Goal: Browse casually: Explore the website without a specific task or goal

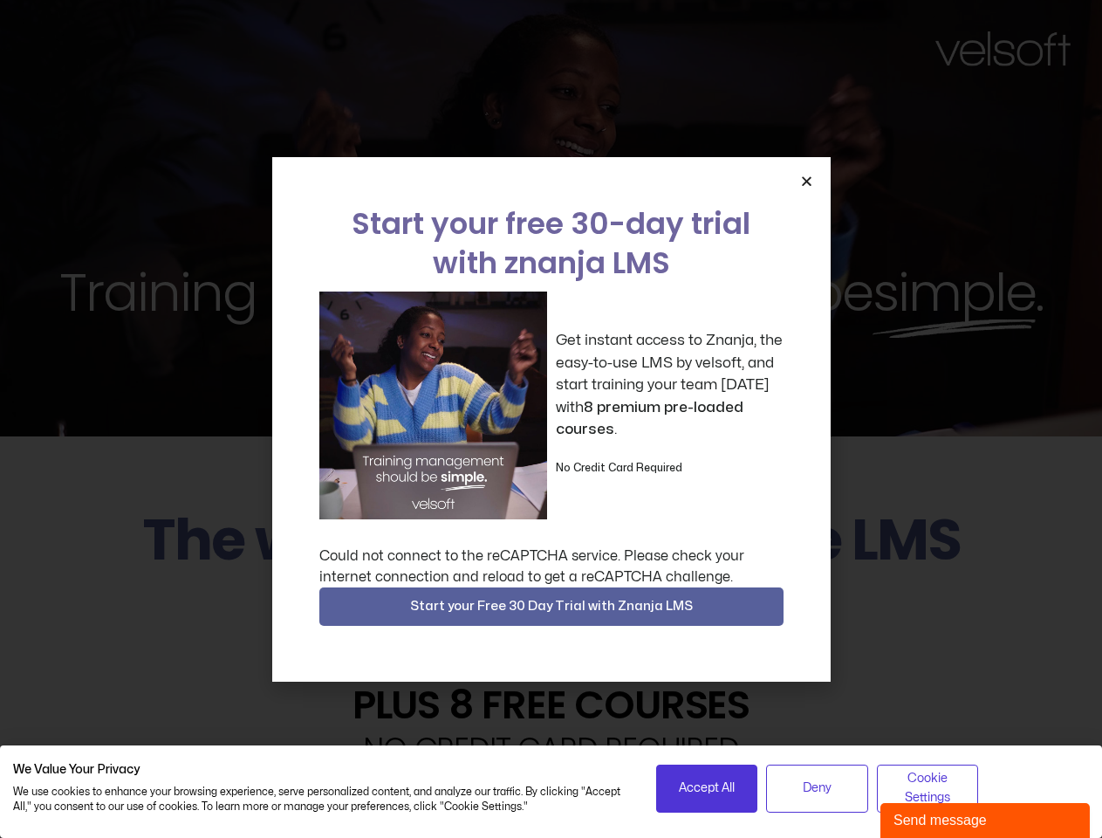
click at [551, 419] on div "Get instant access to Znanja, the easy-to-use LMS by velsoft, and start trainin…" at bounding box center [551, 405] width 464 height 228
click at [806, 181] on icon "Close" at bounding box center [806, 180] width 13 height 13
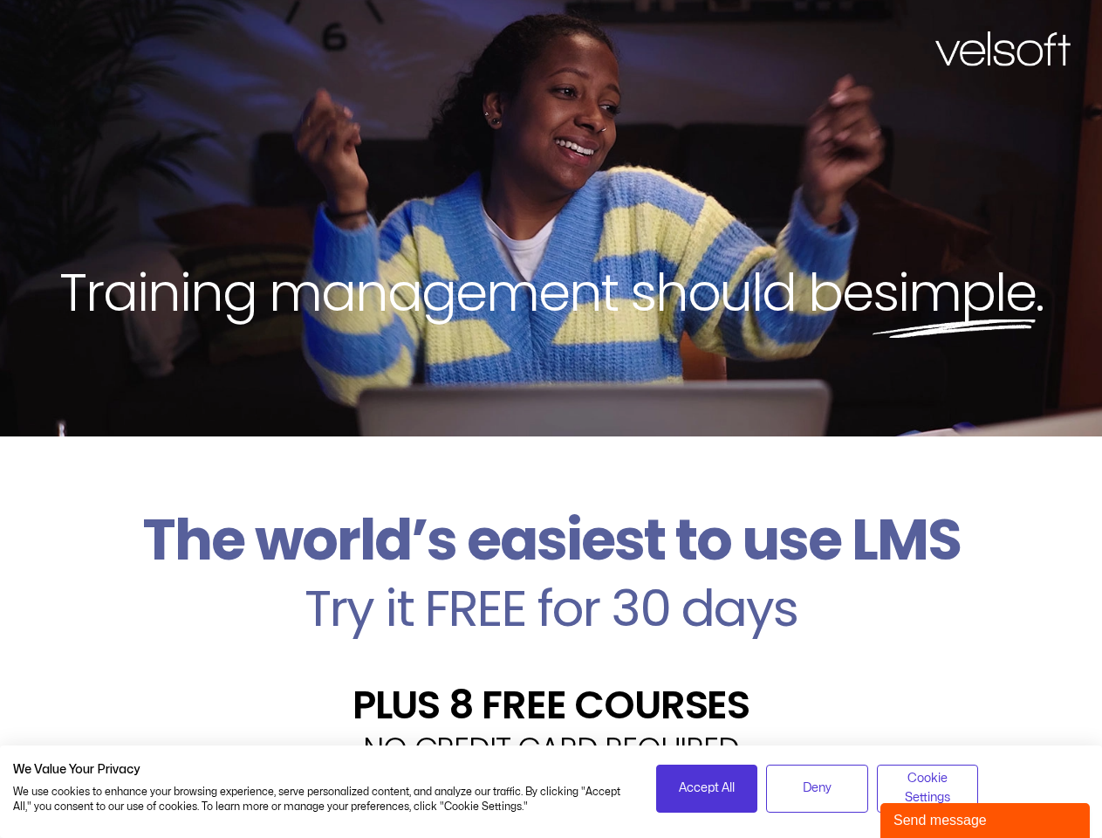
click at [551, 606] on h2 "Try it FREE for 30 days" at bounding box center [551, 608] width 1076 height 51
click at [707, 788] on span "Accept All" at bounding box center [707, 787] width 56 height 19
click at [817, 788] on div "Velsoft’s Znanja LMS is built for small and medium-sized businesses that want t…" at bounding box center [551, 835] width 1076 height 127
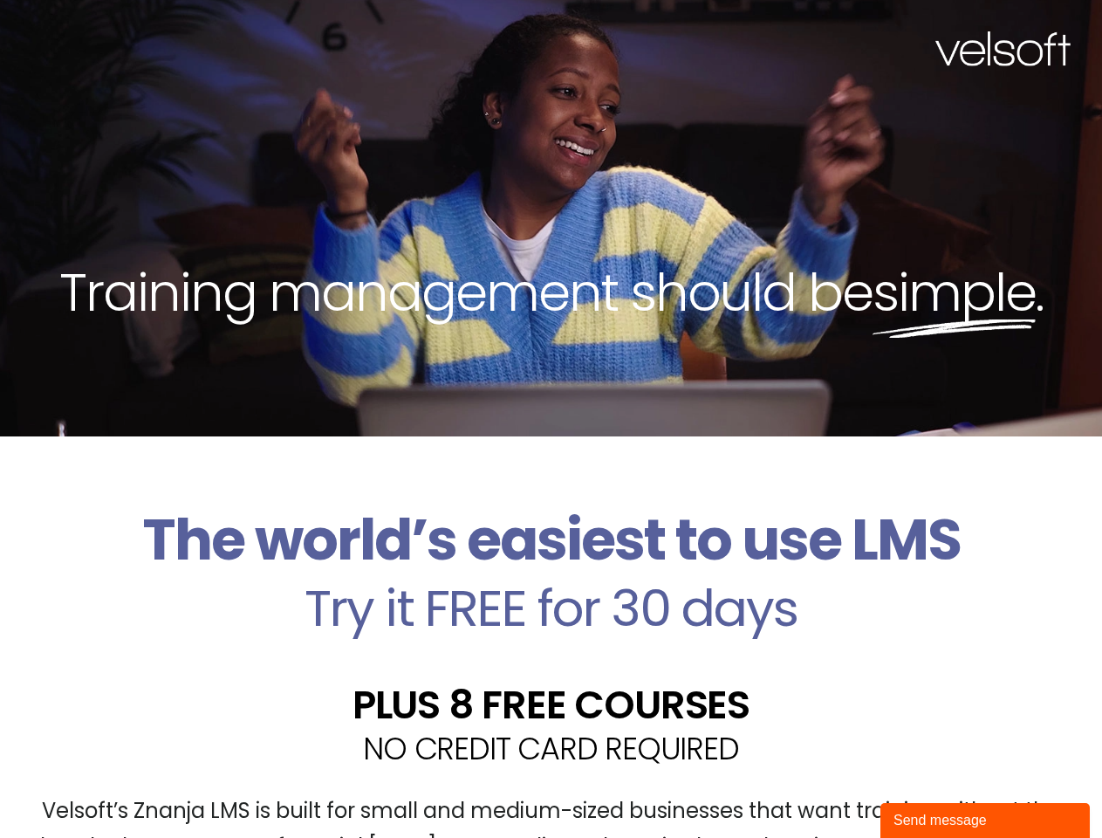
click at [927, 788] on div "Velsoft’s Znanja LMS is built for small and medium-sized businesses that want t…" at bounding box center [551, 835] width 1076 height 127
click at [985, 820] on div "Send message" at bounding box center [984, 820] width 183 height 21
